Goal: Information Seeking & Learning: Compare options

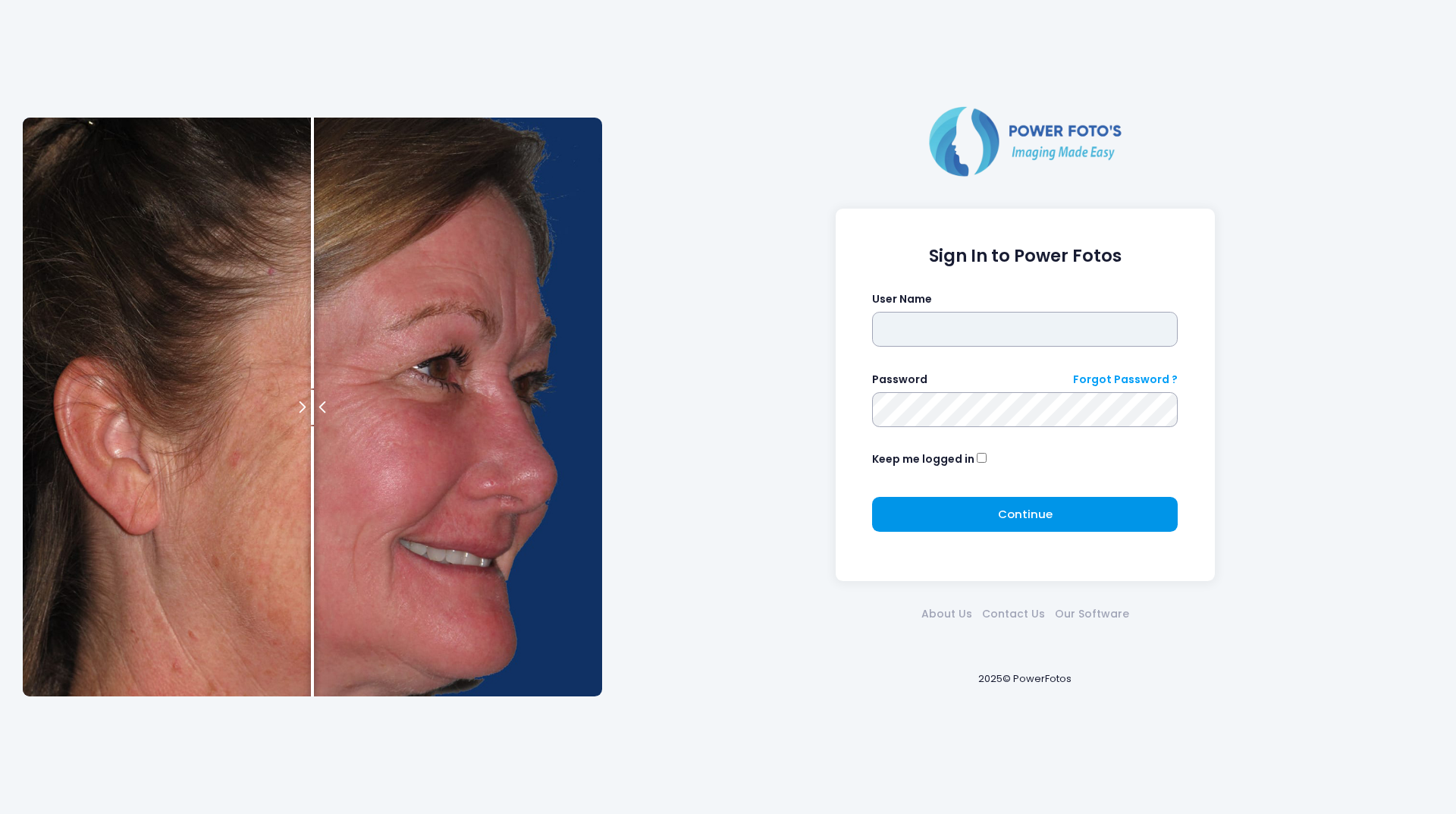
type input "********"
click at [894, 511] on button "Continue Please wait..." at bounding box center [1025, 514] width 306 height 35
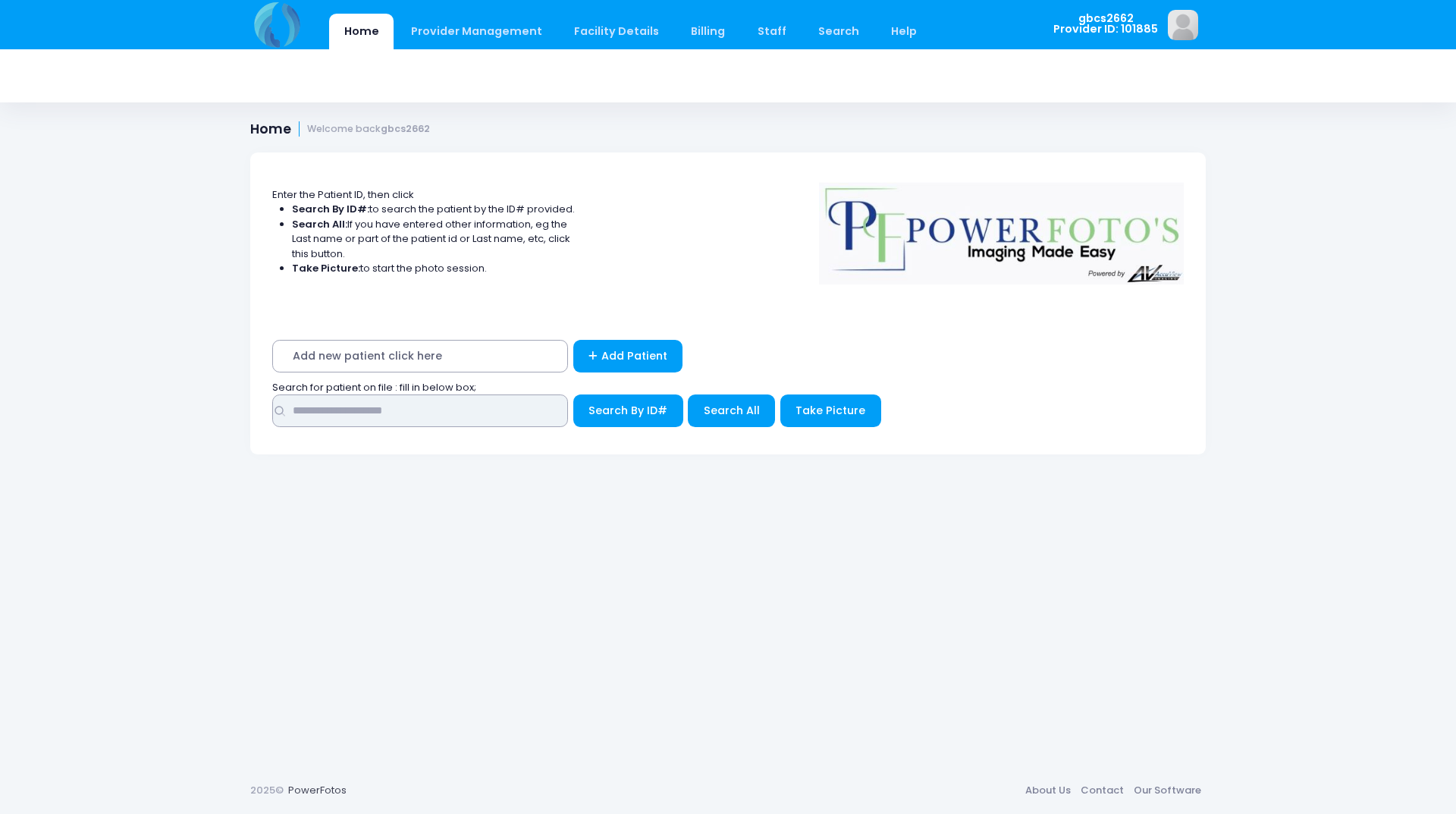
drag, startPoint x: 382, startPoint y: 409, endPoint x: 400, endPoint y: 405, distance: 18.4
click at [383, 409] on input "text" at bounding box center [420, 410] width 295 height 32
type input "*****"
click at [574, 394] on button "Search By ID#" at bounding box center [628, 410] width 110 height 32
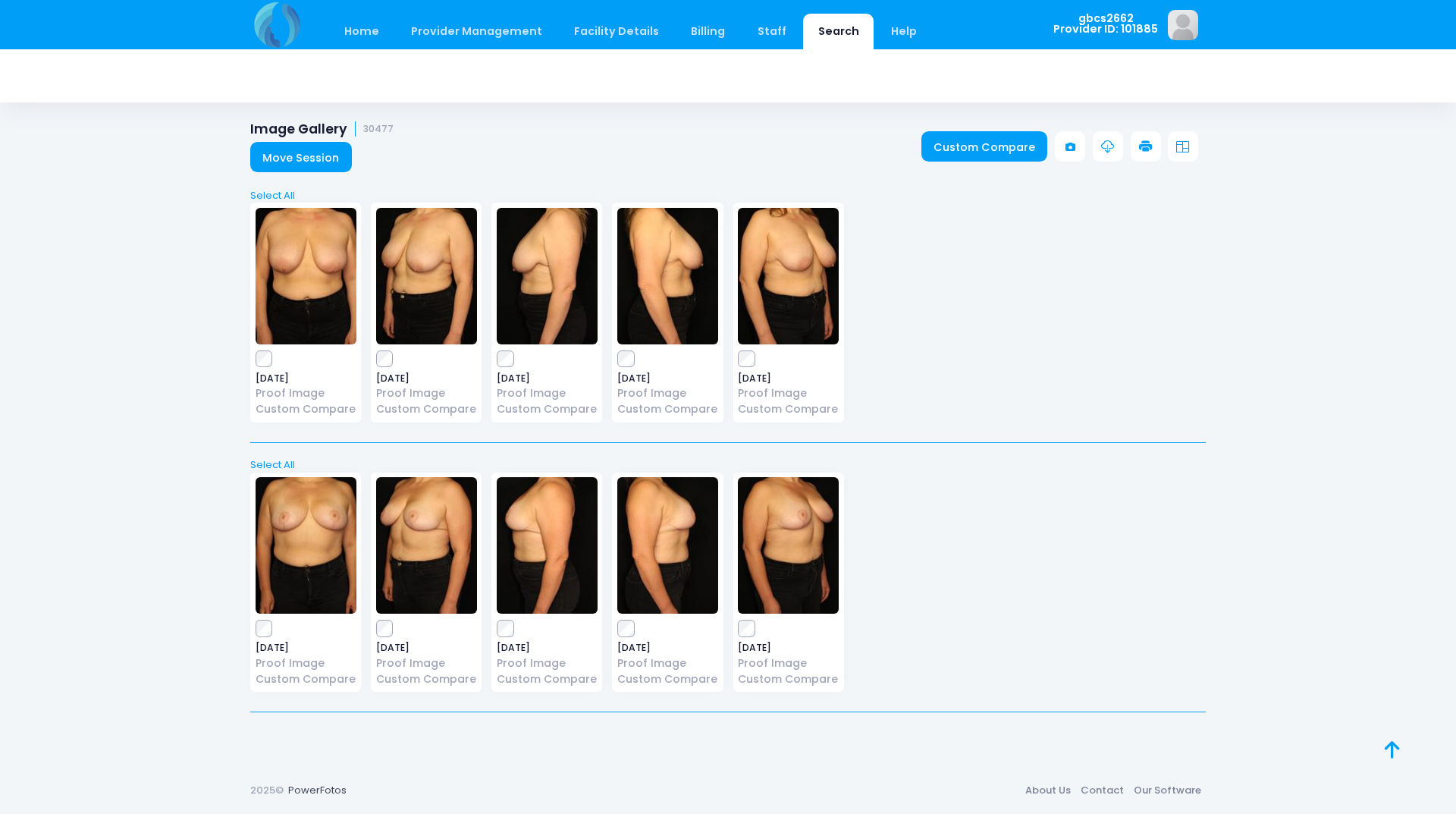
click at [251, 356] on div "2025-02-11 Proof Image Custom Compare" at bounding box center [306, 312] width 111 height 220
click at [1141, 141] on icon at bounding box center [1146, 147] width 13 height 13
click at [1132, 133] on link at bounding box center [1146, 146] width 30 height 30
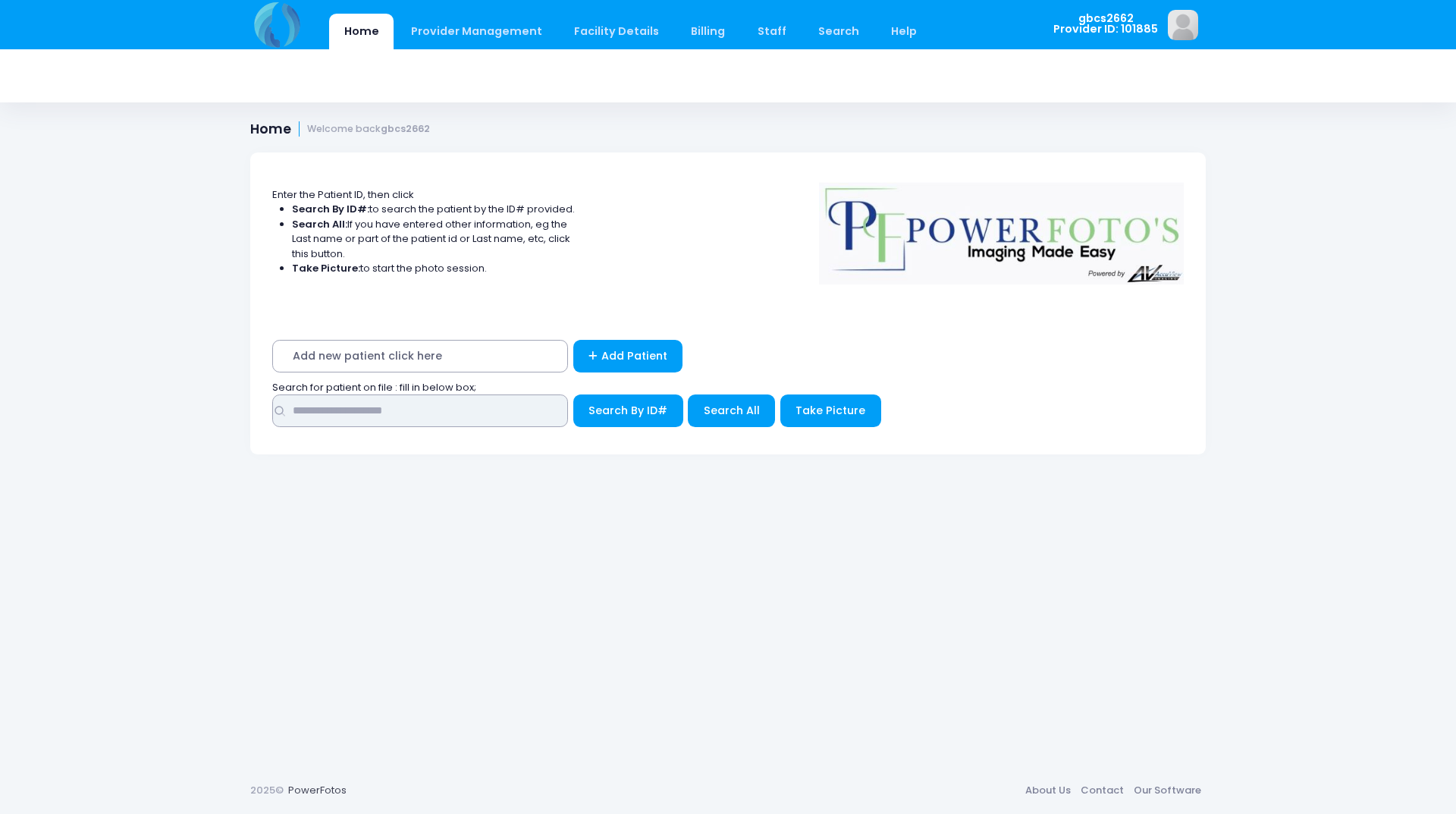
click at [311, 413] on input "text" at bounding box center [420, 410] width 295 height 32
type input "*****"
click at [574, 394] on button "Search By ID#" at bounding box center [628, 410] width 110 height 32
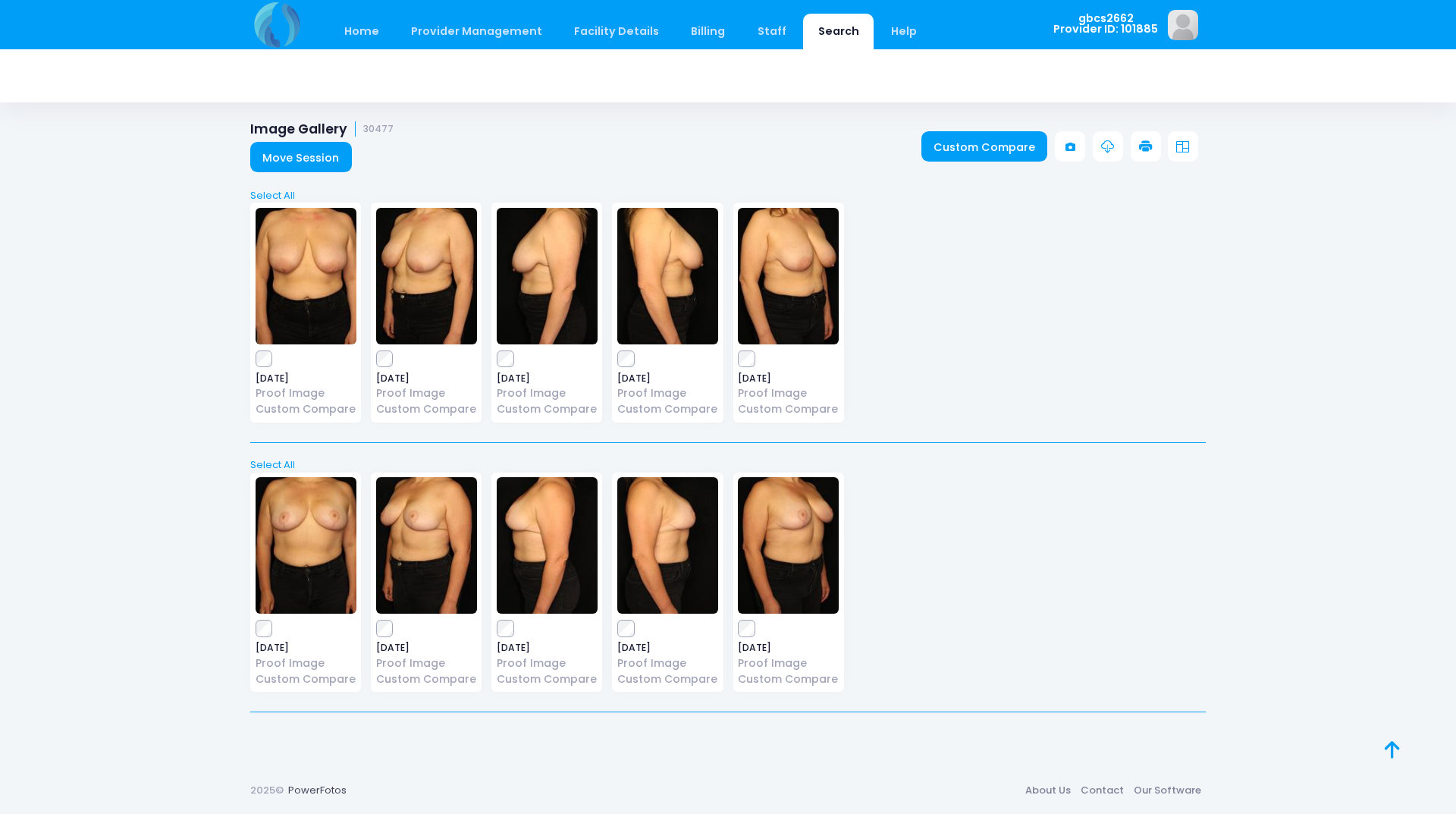
click at [1138, 147] on link at bounding box center [1146, 146] width 30 height 30
click at [40, 326] on div "Home Provider Management Provider Management Add User View Users Billing" at bounding box center [728, 407] width 1456 height 814
click at [969, 147] on link "Custom Compare" at bounding box center [984, 146] width 126 height 30
click at [1142, 138] on link at bounding box center [1146, 146] width 30 height 30
click at [989, 149] on link "Custom Compare" at bounding box center [984, 146] width 126 height 30
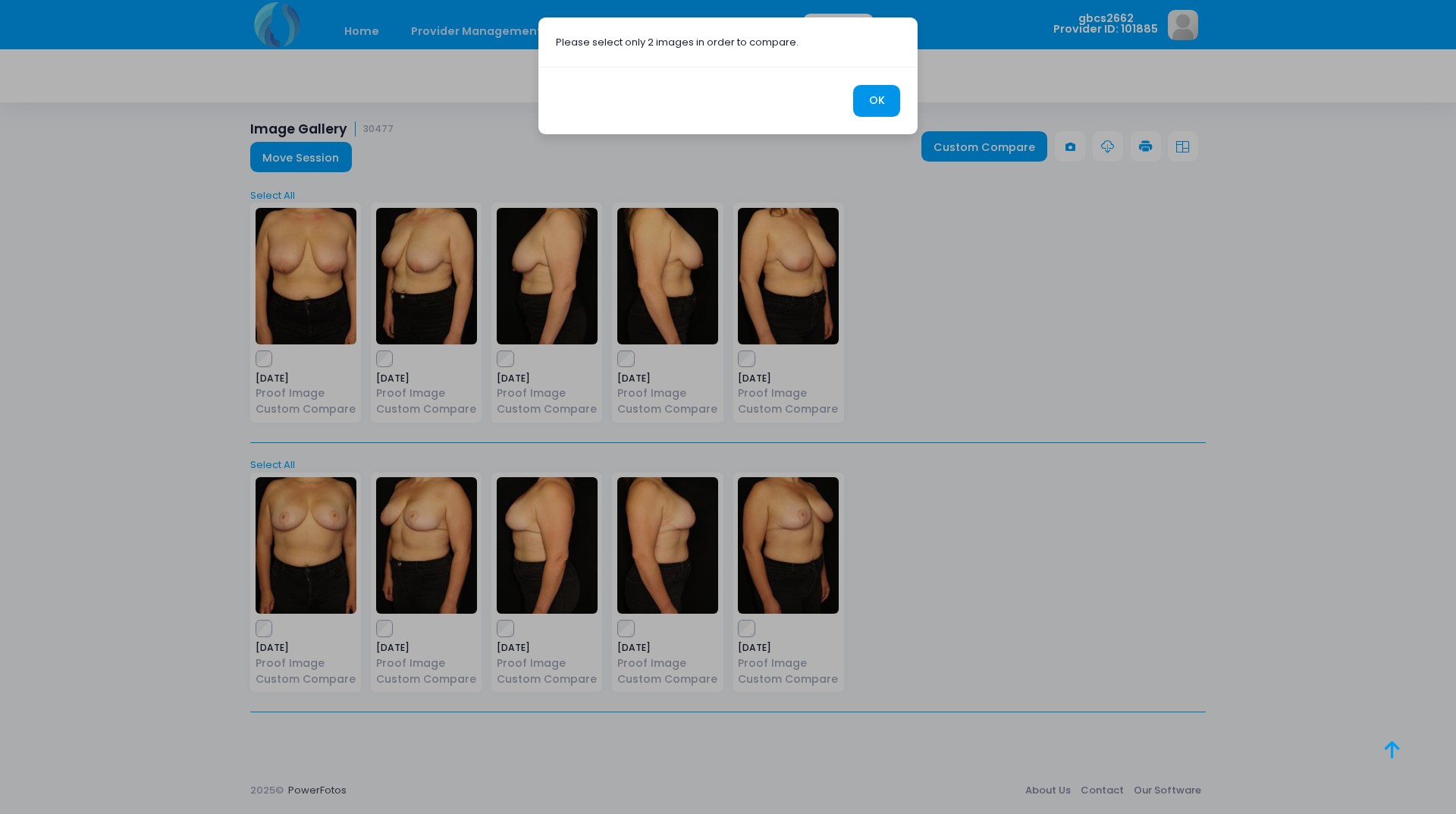
click at [886, 100] on button "OK" at bounding box center [877, 100] width 47 height 32
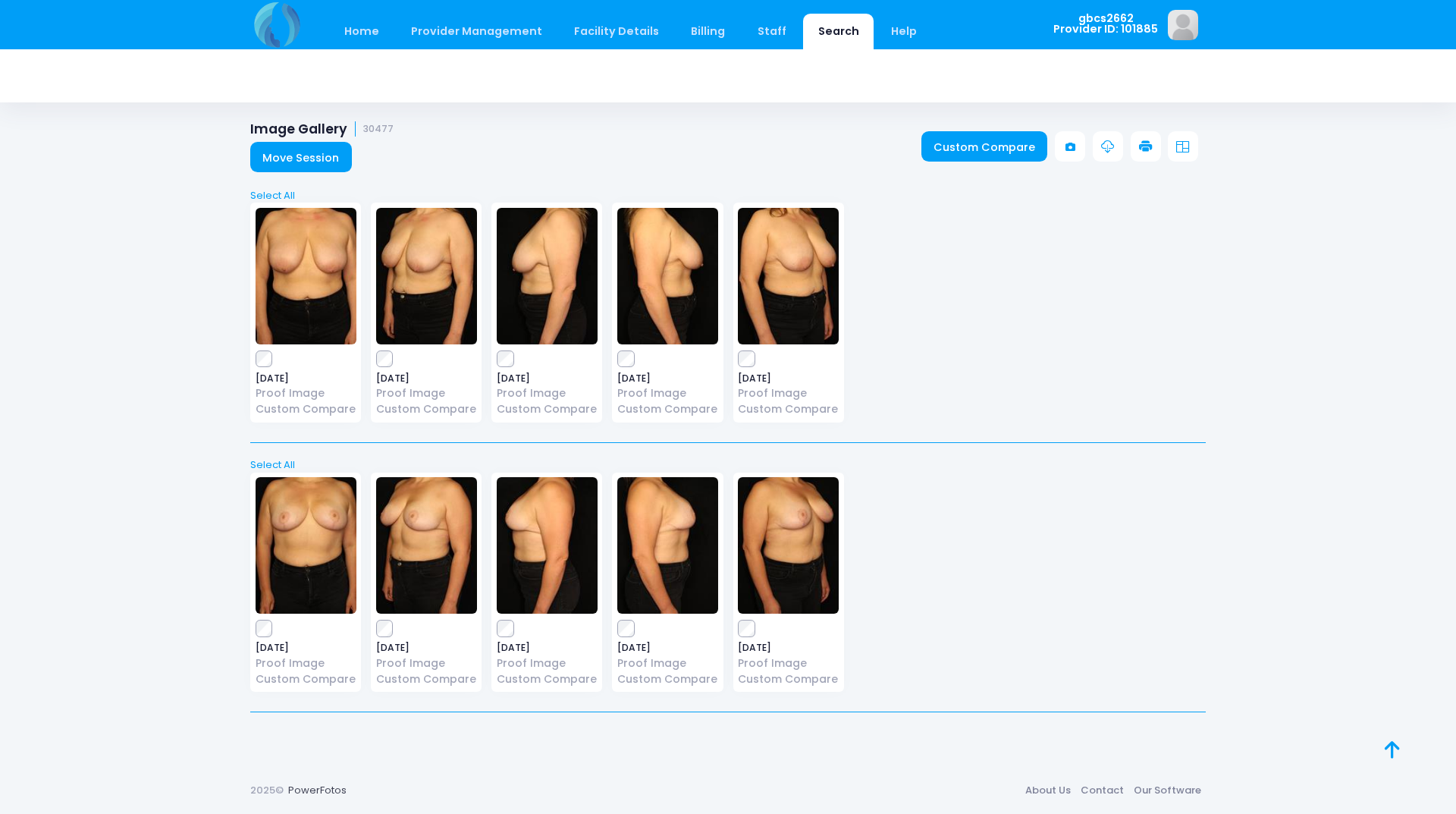
click at [1176, 142] on icon at bounding box center [1183, 147] width 13 height 13
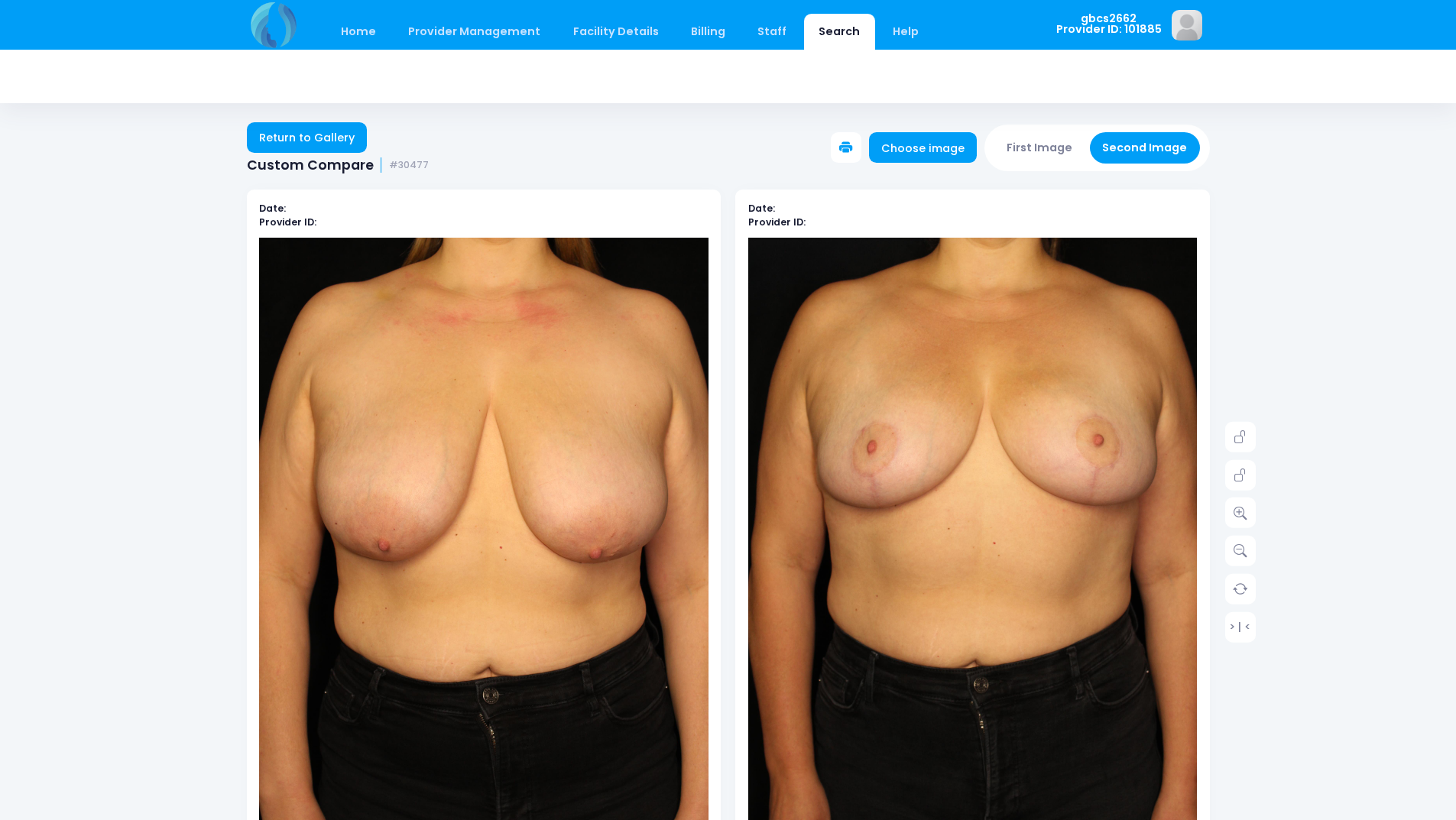
click at [853, 143] on icon at bounding box center [846, 148] width 14 height 14
click at [850, 139] on button at bounding box center [846, 147] width 30 height 30
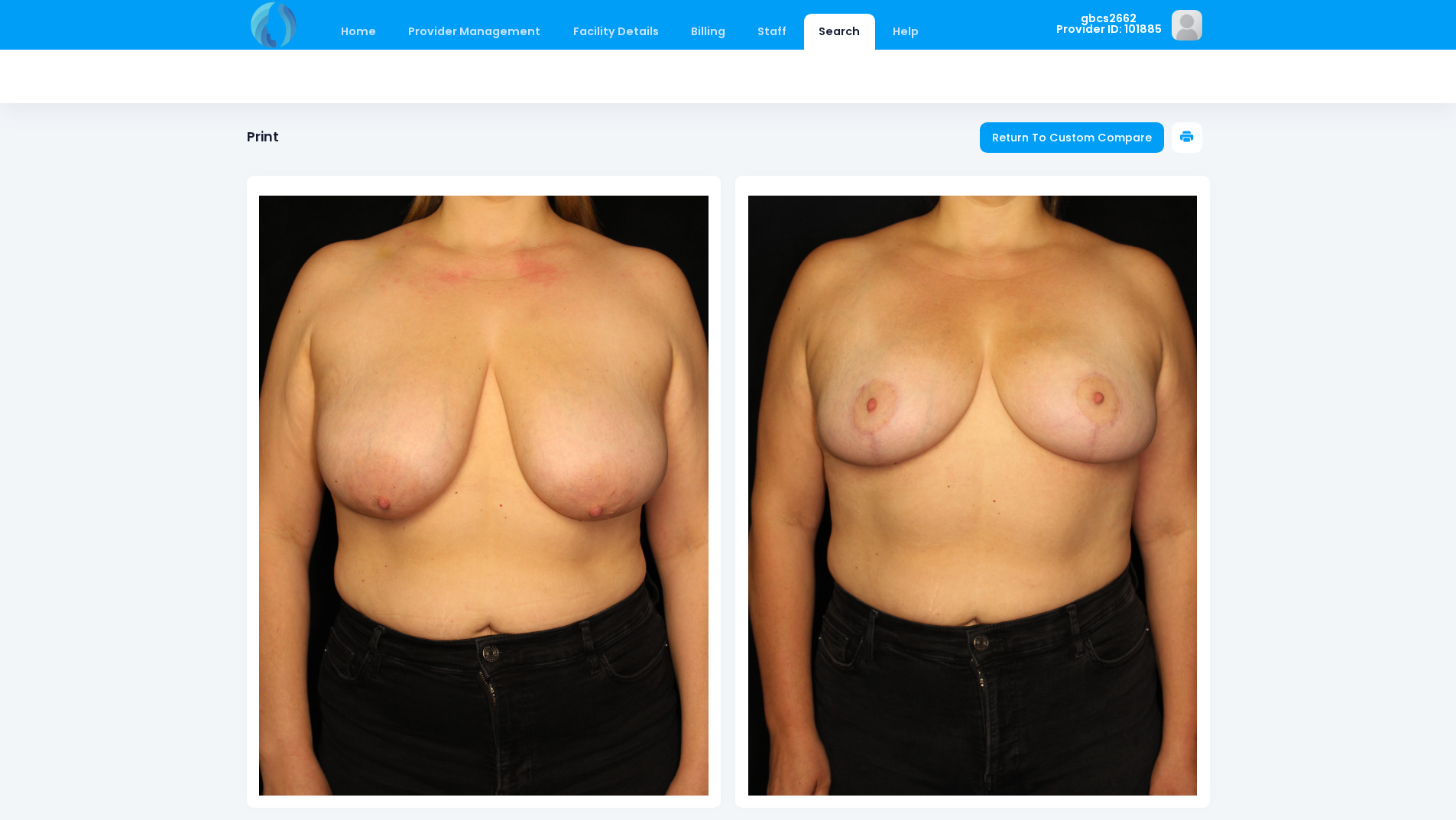
click at [1184, 135] on icon at bounding box center [1187, 137] width 14 height 14
